Goal: Task Accomplishment & Management: Manage account settings

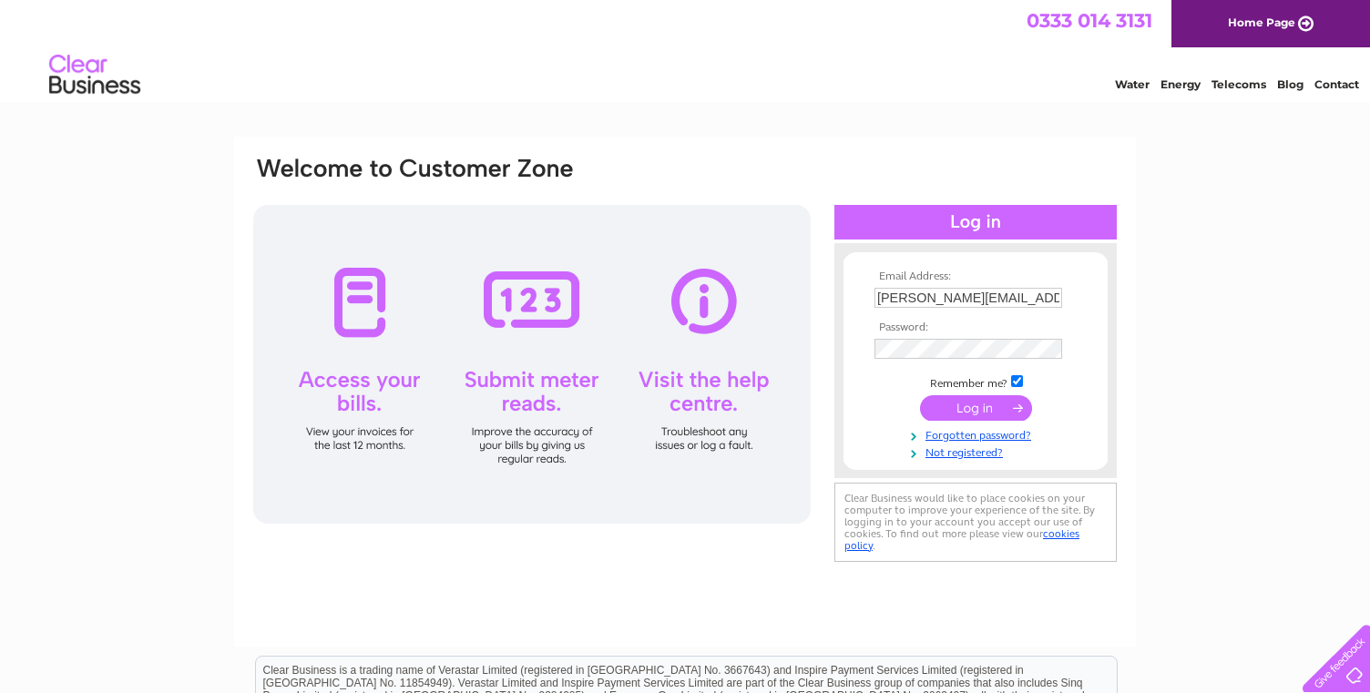
click at [981, 404] on input "submit" at bounding box center [976, 408] width 112 height 26
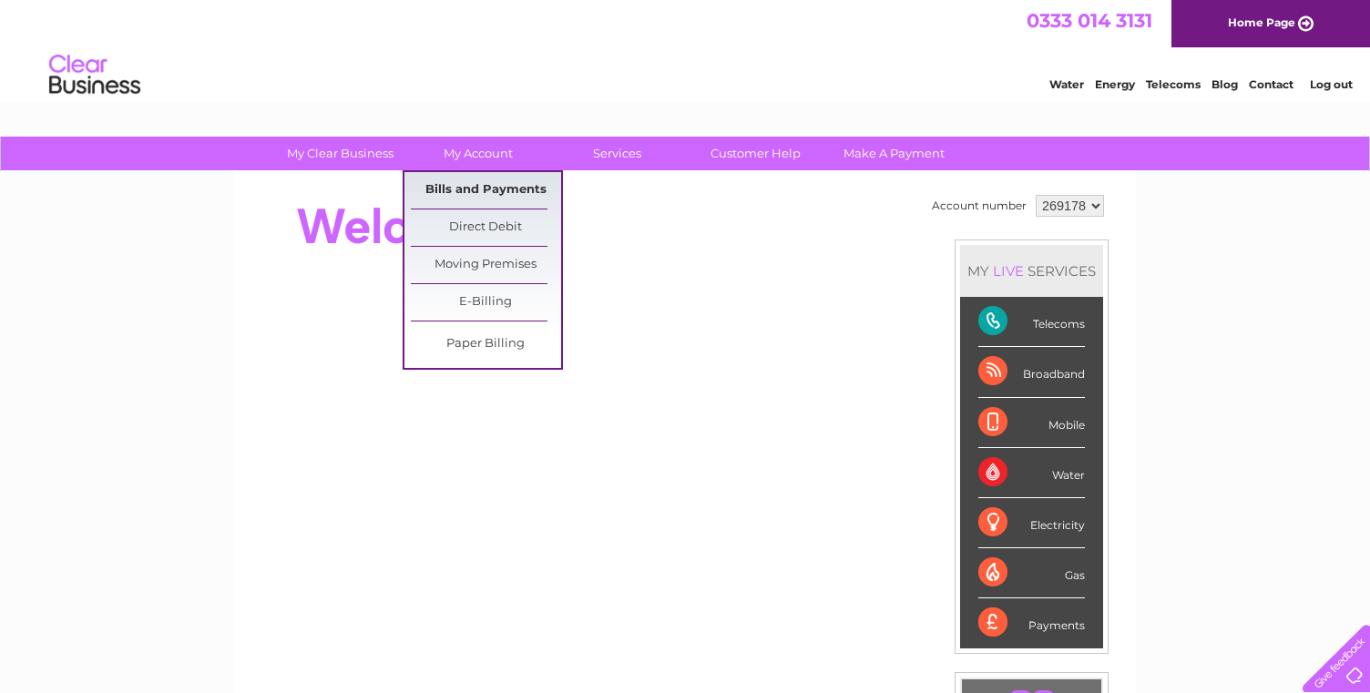
click at [485, 186] on link "Bills and Payments" at bounding box center [486, 190] width 150 height 36
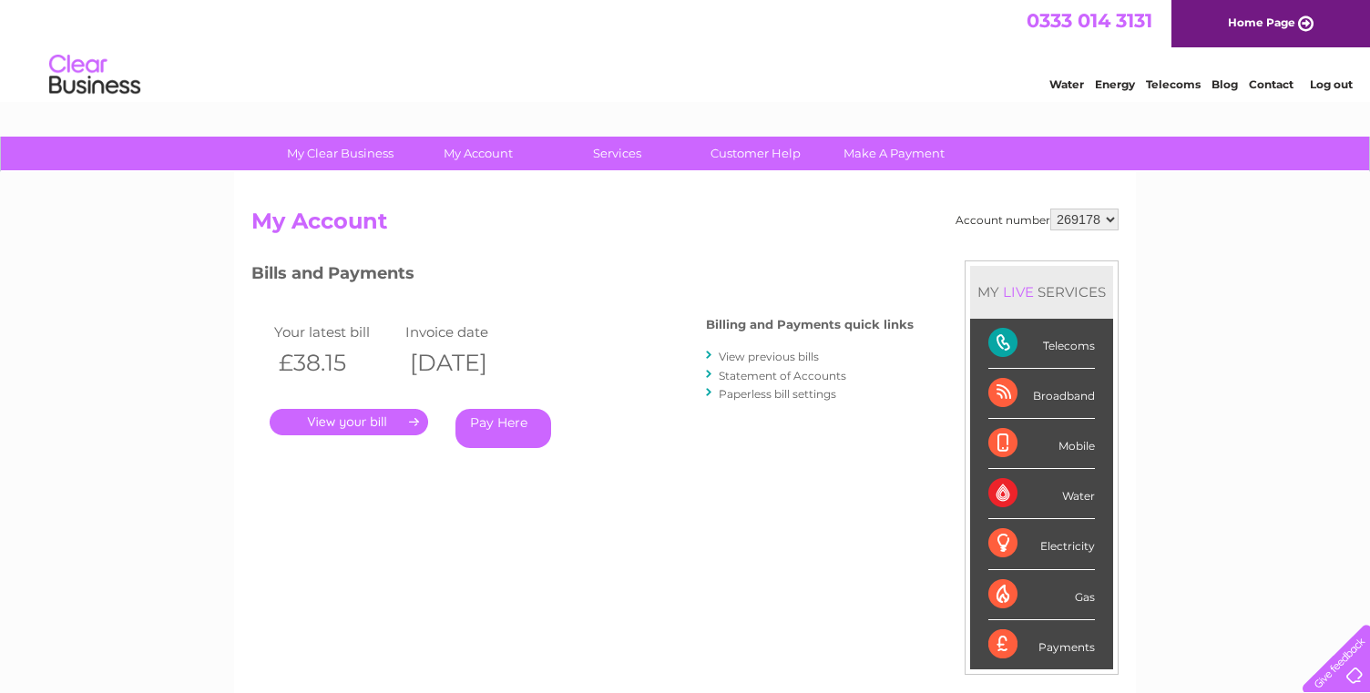
click at [377, 423] on link "." at bounding box center [349, 422] width 158 height 26
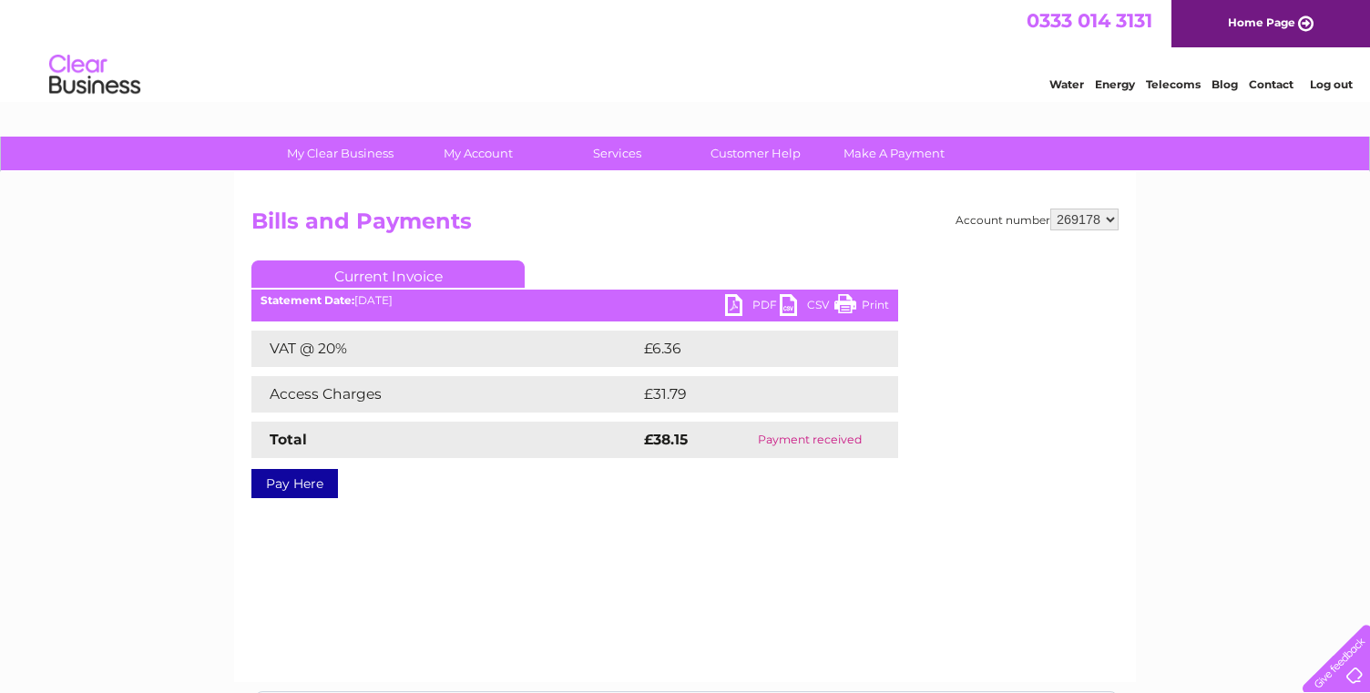
click at [735, 306] on link "PDF" at bounding box center [752, 307] width 55 height 26
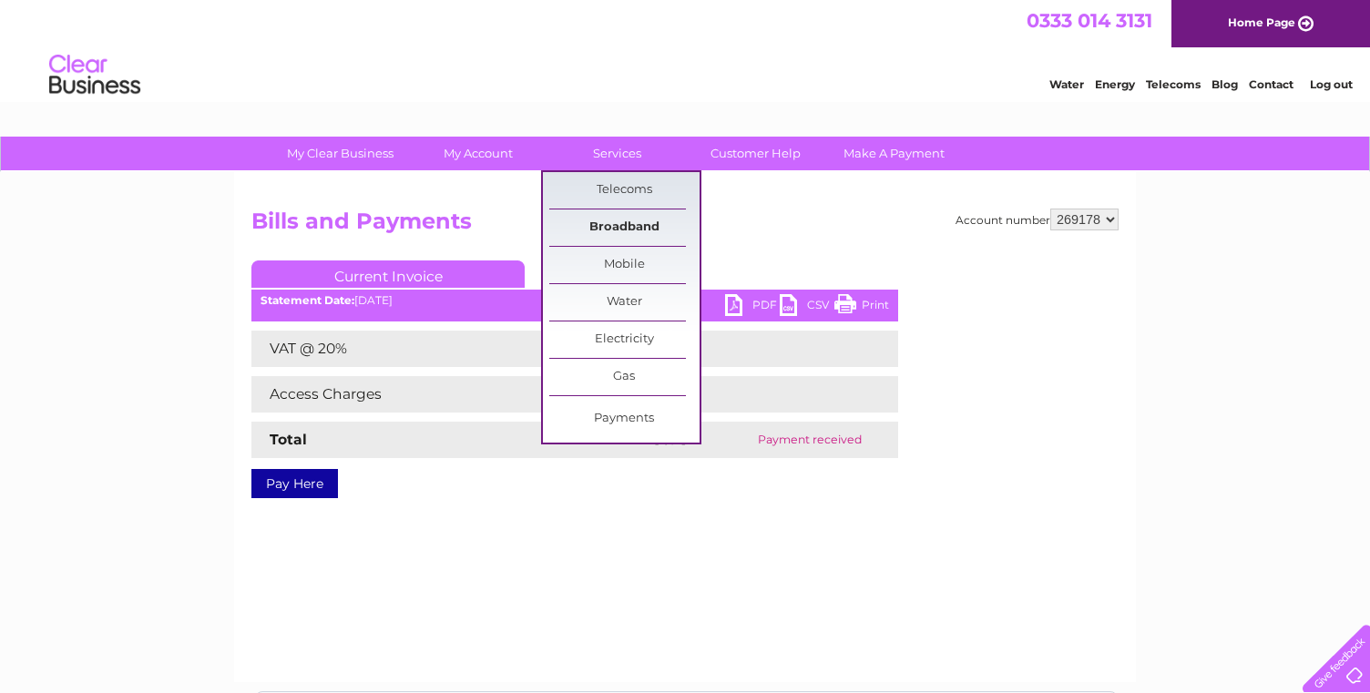
click at [608, 224] on link "Broadband" at bounding box center [624, 228] width 150 height 36
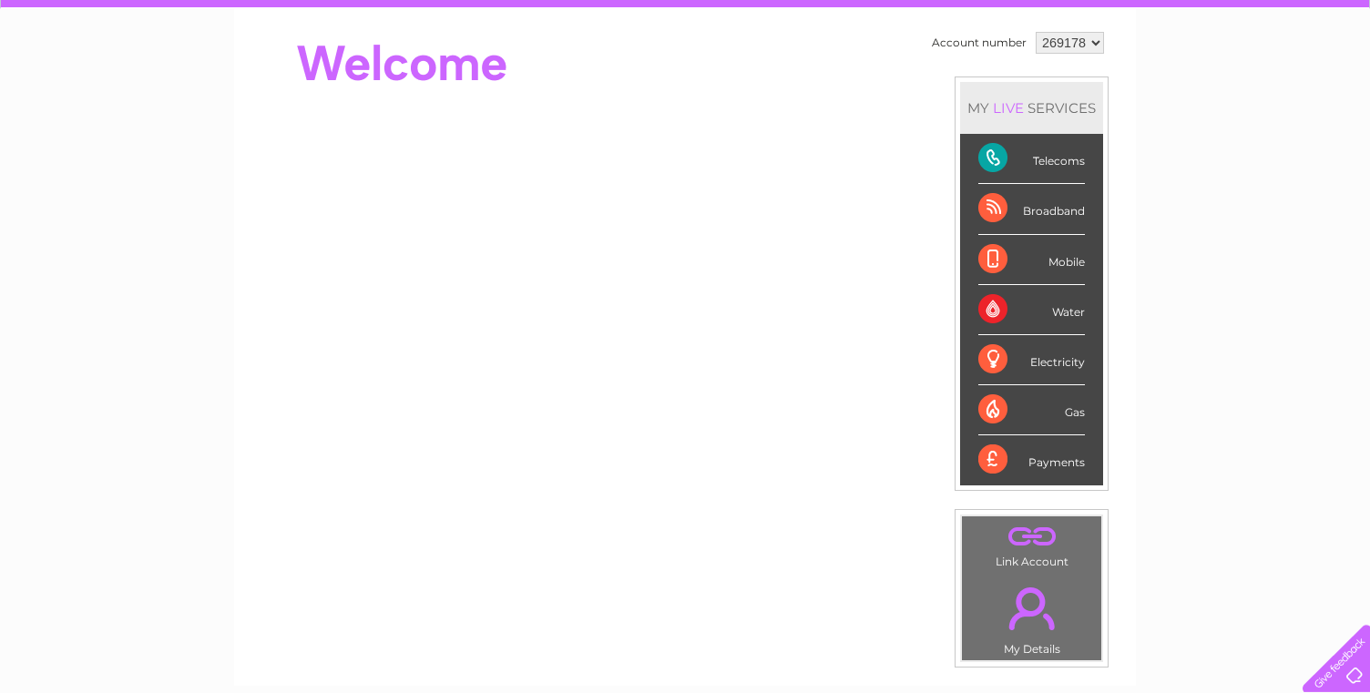
scroll to position [5, 0]
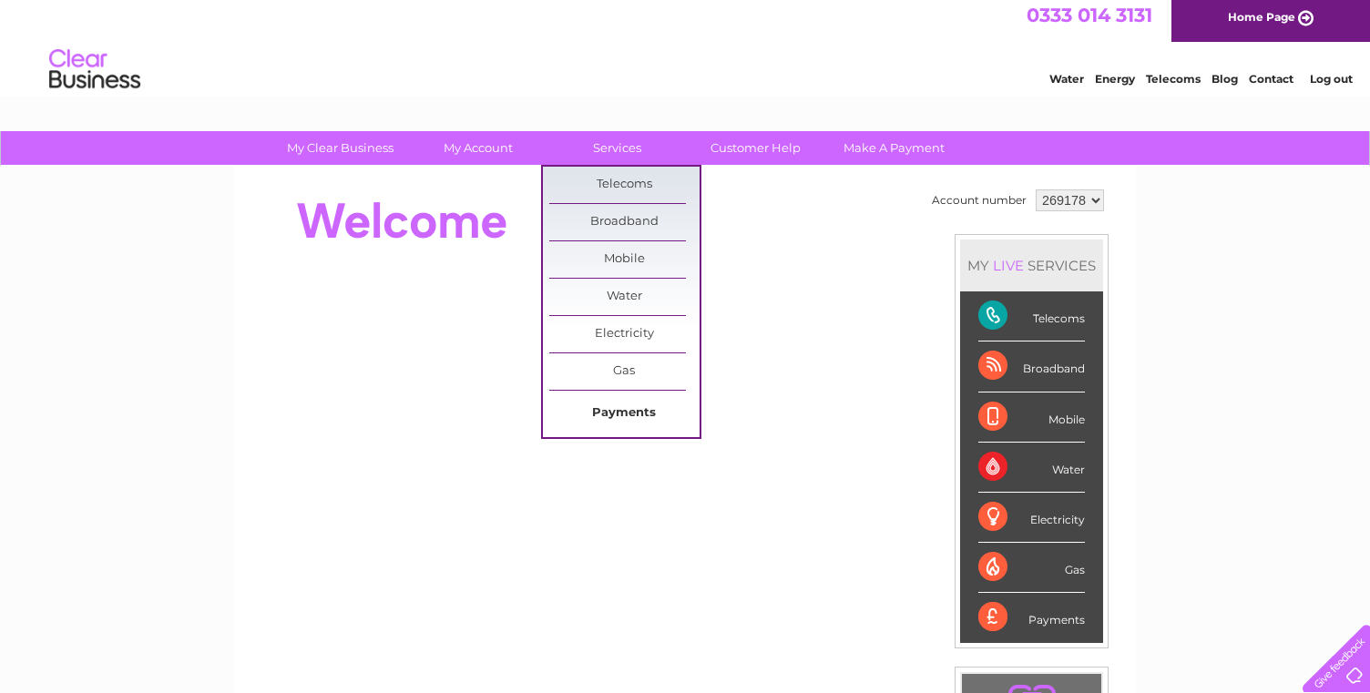
click at [639, 410] on link "Payments" at bounding box center [624, 413] width 150 height 36
click at [611, 413] on link "Payments" at bounding box center [624, 413] width 150 height 36
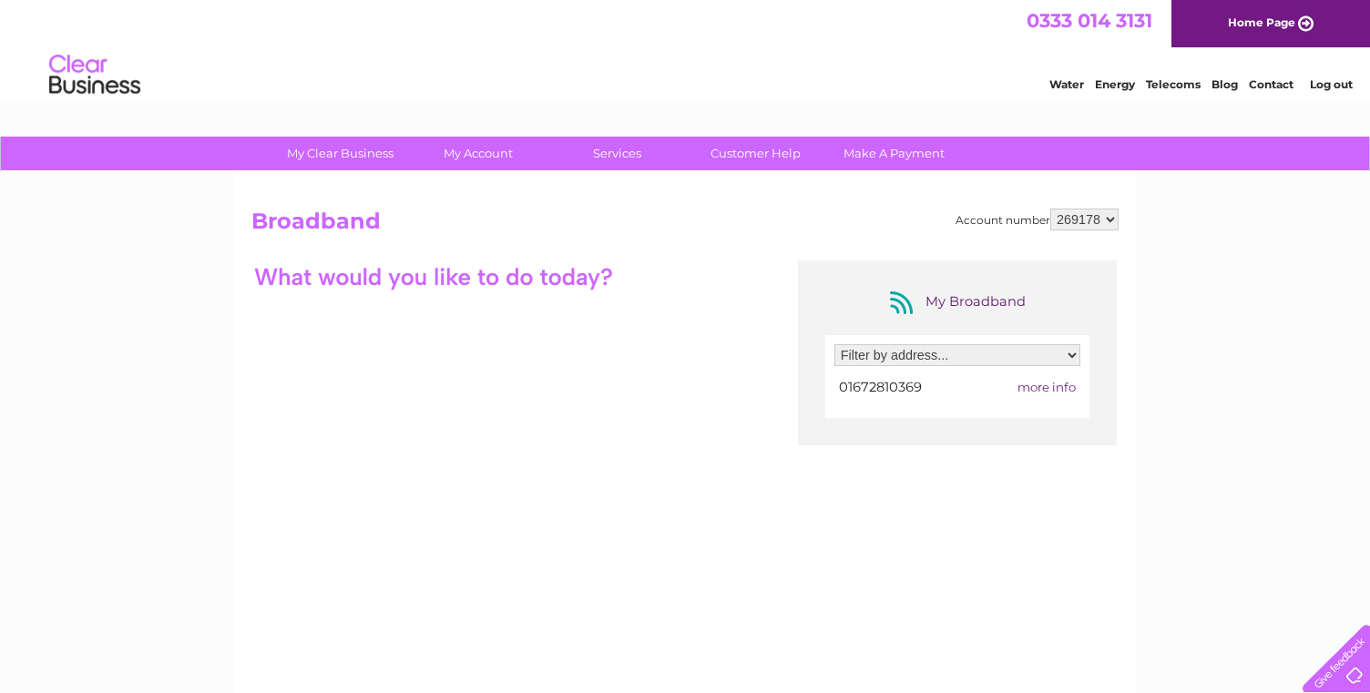
click at [834, 344] on select "Filter by address... [STREET_ADDRESS]" at bounding box center [957, 355] width 246 height 22
select select "932178"
click option "[STREET_ADDRESS][PERSON_NAME]" at bounding box center [0, 0] width 0 height 0
click at [1046, 387] on span "more info" at bounding box center [1046, 387] width 58 height 15
click at [1033, 390] on span "more info" at bounding box center [1046, 387] width 58 height 15
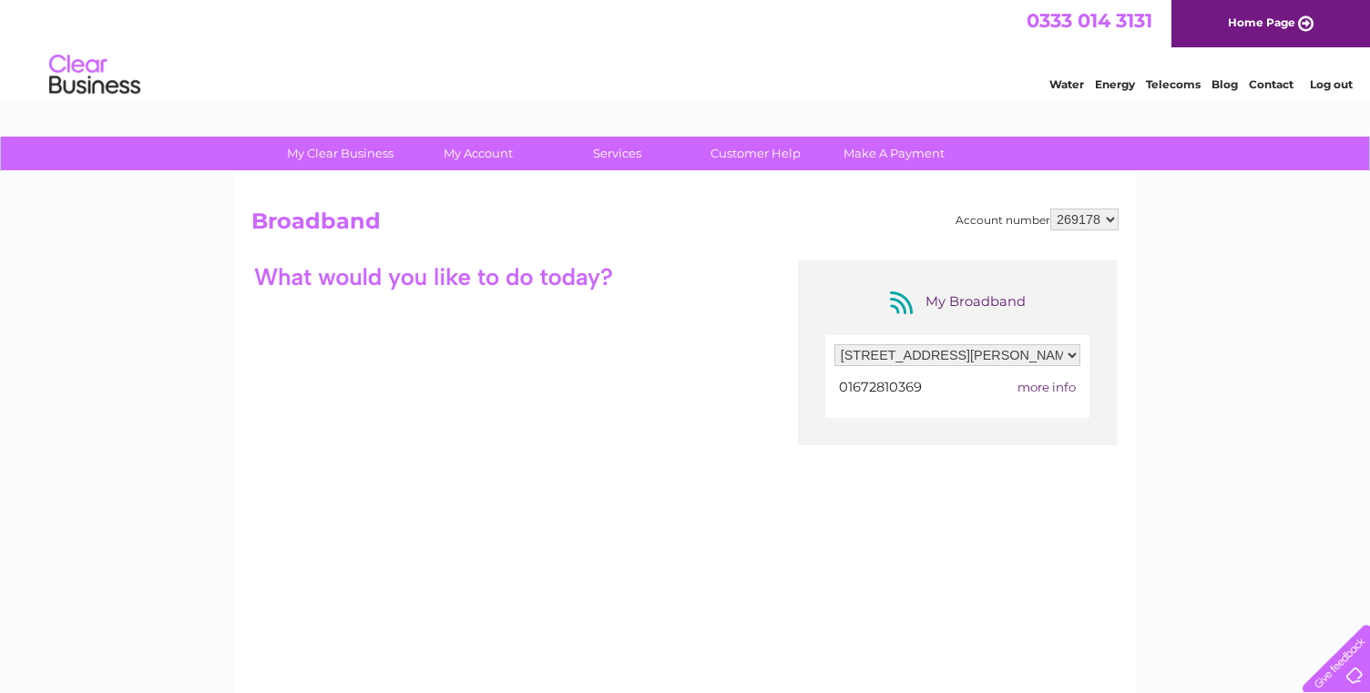
click at [1070, 385] on span "more info" at bounding box center [1046, 387] width 58 height 15
click at [1058, 383] on span "more info" at bounding box center [1046, 387] width 58 height 15
click at [1047, 386] on span "more info" at bounding box center [1046, 387] width 58 height 15
click at [1046, 387] on span "more info" at bounding box center [1046, 387] width 58 height 15
click at [1043, 387] on span "more info" at bounding box center [1046, 387] width 58 height 15
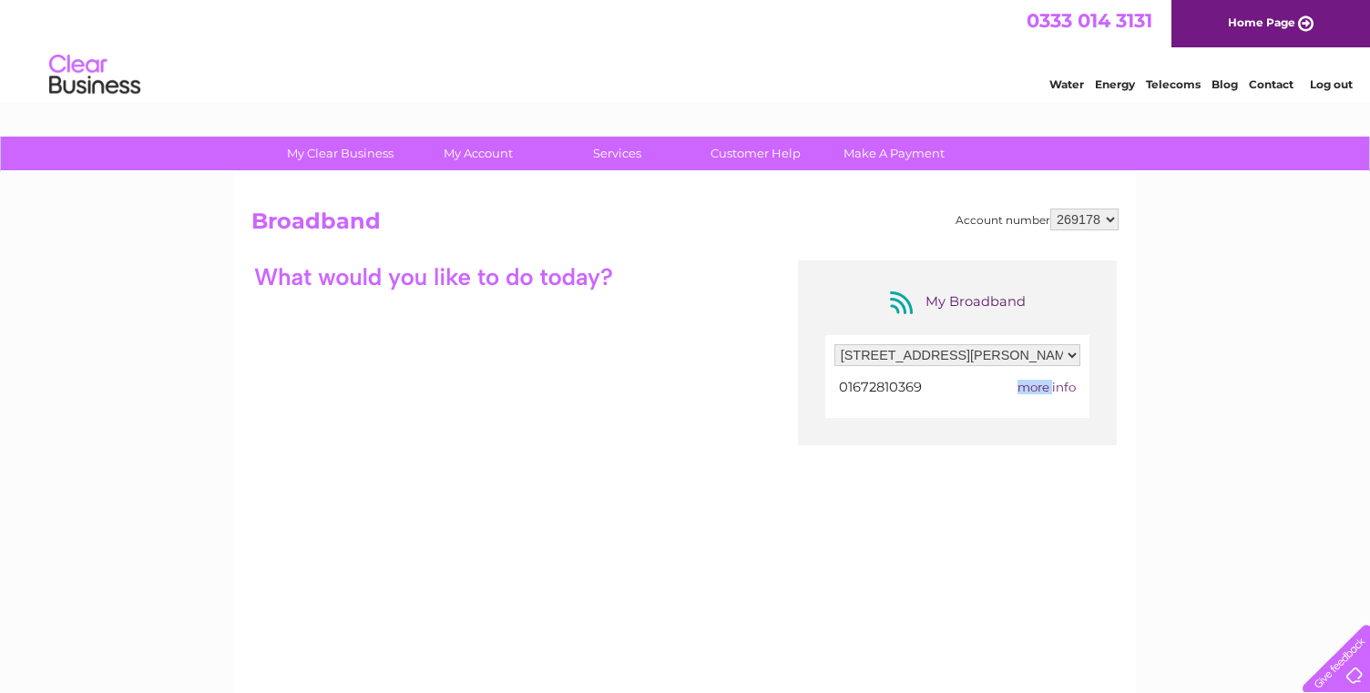
click at [1043, 387] on span "more info" at bounding box center [1046, 387] width 58 height 15
click at [407, 394] on div "My Broadband Filter by address... [STREET_ADDRESS] 01672810369 more info" at bounding box center [684, 438] width 867 height 355
click at [730, 157] on link "Customer Help" at bounding box center [755, 154] width 150 height 34
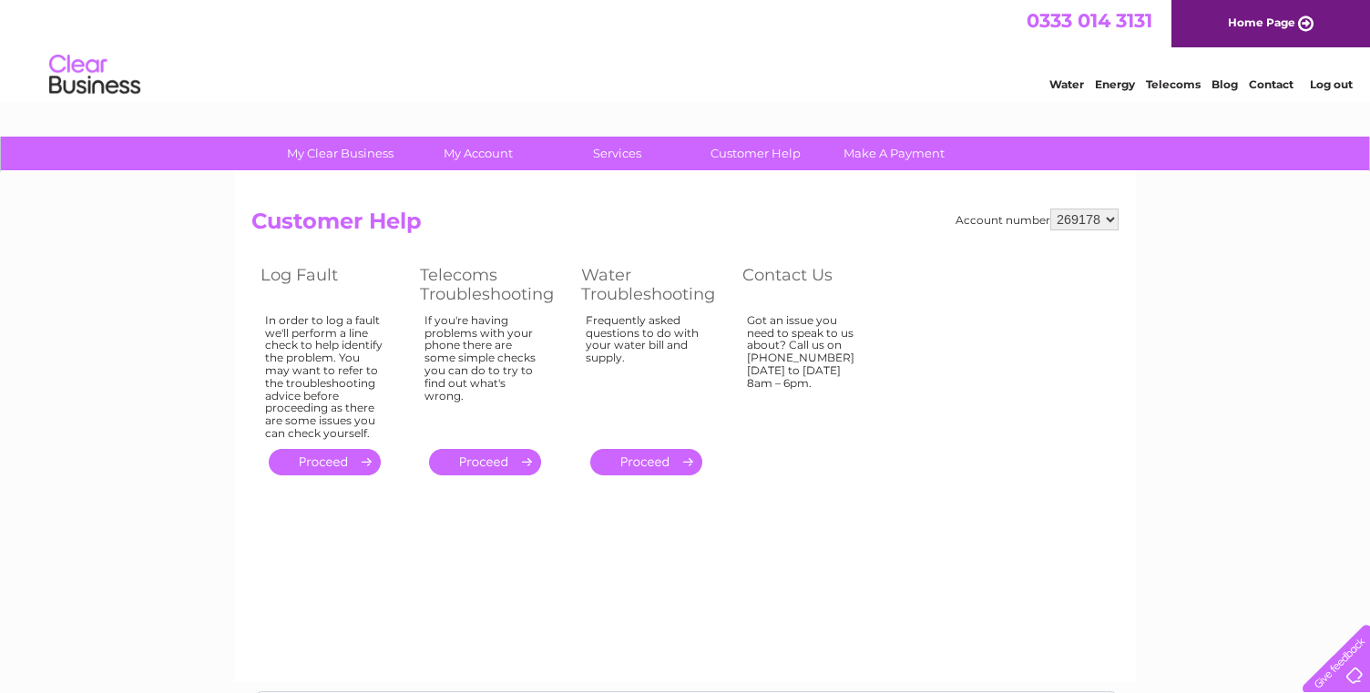
click at [79, 51] on img at bounding box center [94, 75] width 93 height 56
